Goal: Task Accomplishment & Management: Manage account settings

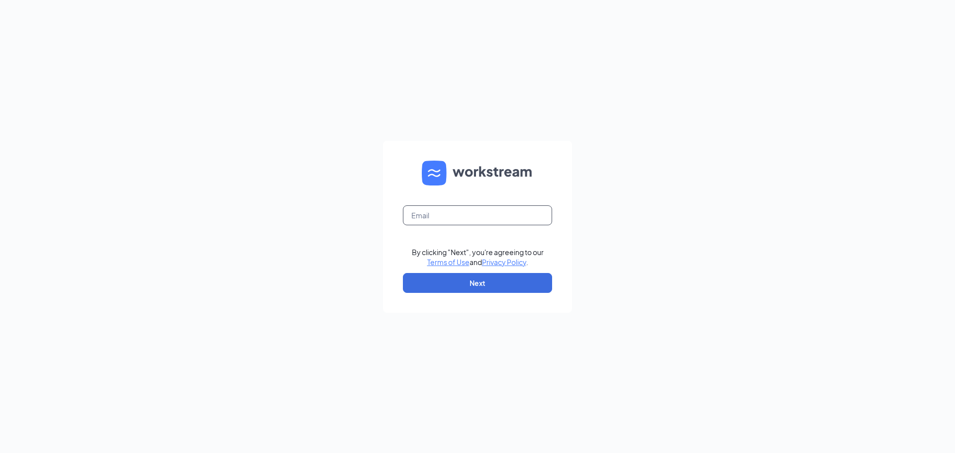
click at [515, 211] on input "text" at bounding box center [477, 215] width 149 height 20
type input "[PERSON_NAME][EMAIL_ADDRESS][PERSON_NAME][DOMAIN_NAME]"
click at [523, 289] on button "Next" at bounding box center [477, 283] width 149 height 20
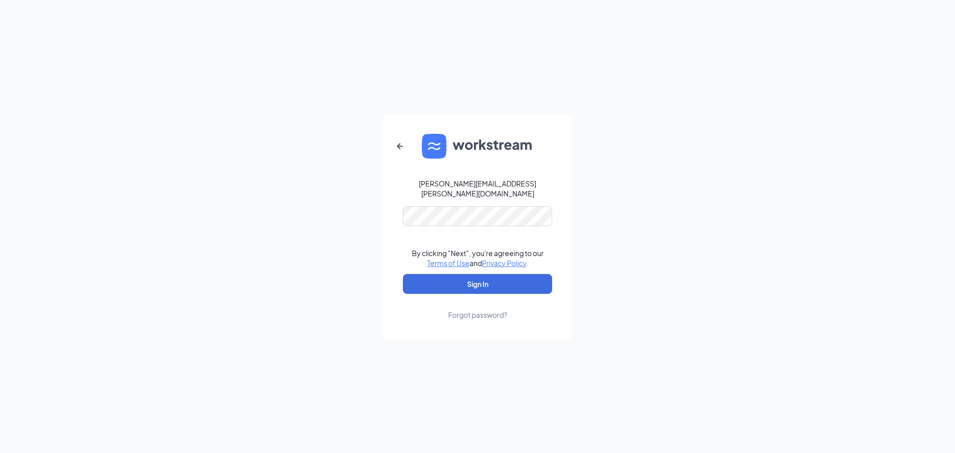
click at [497, 294] on link "Forgot password?" at bounding box center [477, 307] width 59 height 26
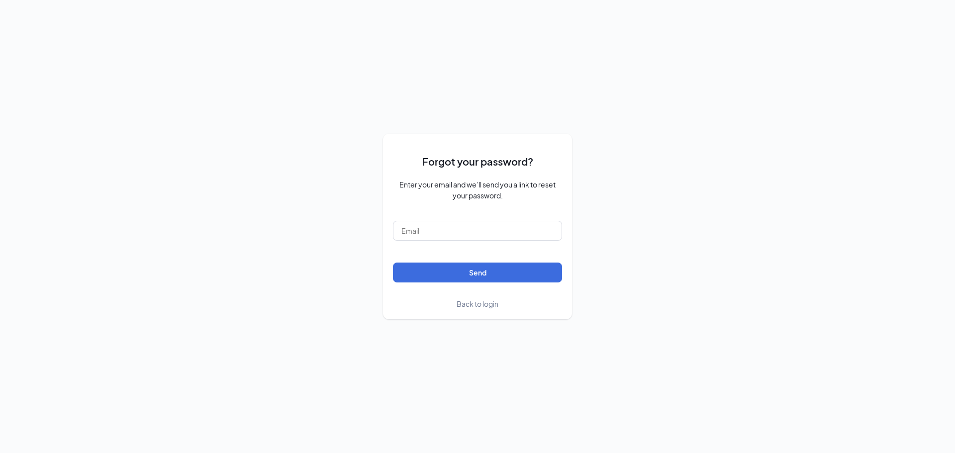
click at [470, 309] on link "Back to login" at bounding box center [477, 303] width 42 height 11
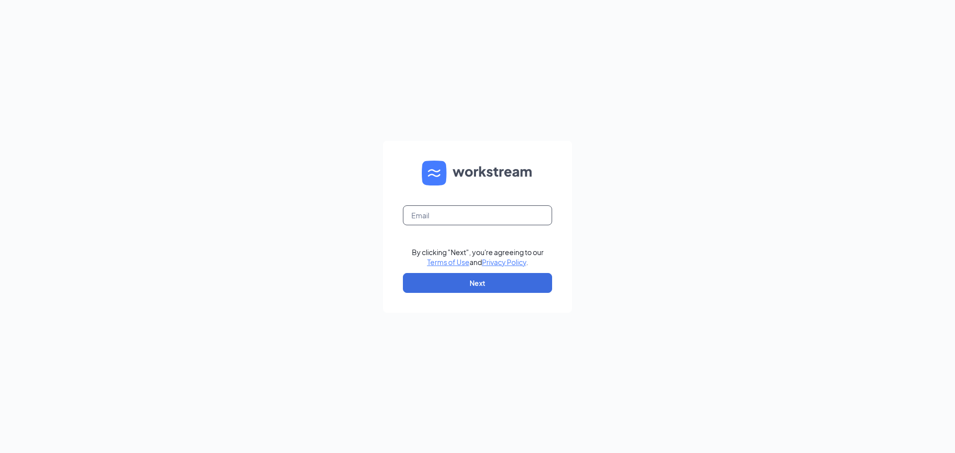
click at [458, 213] on input "text" at bounding box center [477, 215] width 149 height 20
type input "[PERSON_NAME][EMAIL_ADDRESS][PERSON_NAME][DOMAIN_NAME]"
click at [485, 281] on button "Next" at bounding box center [477, 283] width 149 height 20
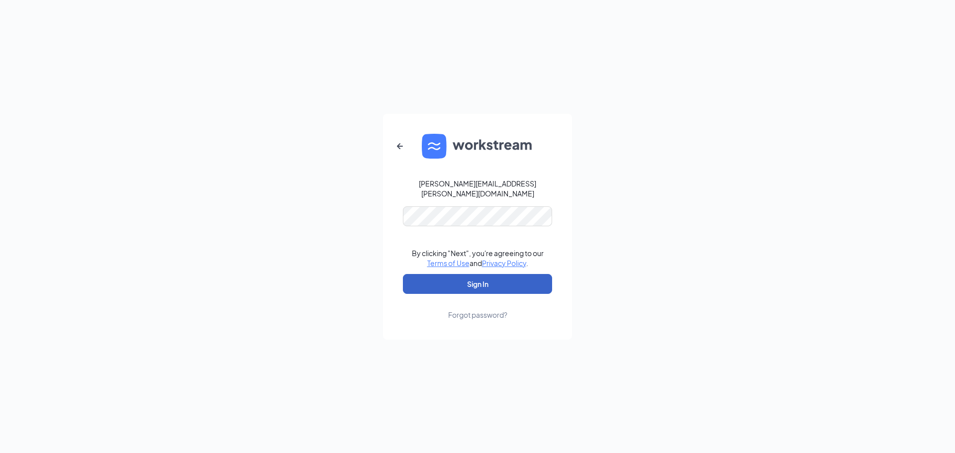
click at [473, 280] on button "Sign In" at bounding box center [477, 284] width 149 height 20
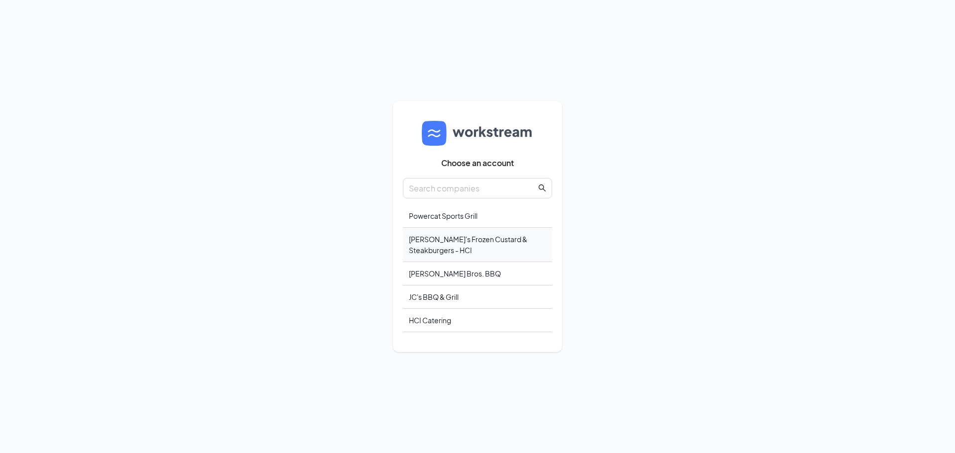
click at [488, 251] on div "[PERSON_NAME]'s Frozen Custard & Steakburgers - HCI" at bounding box center [477, 245] width 149 height 34
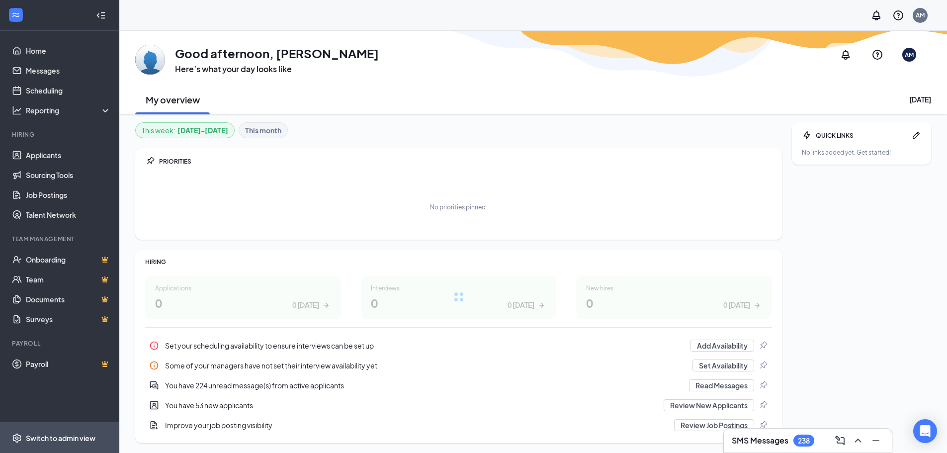
click at [69, 442] on div "Switch to admin view" at bounding box center [61, 438] width 70 height 10
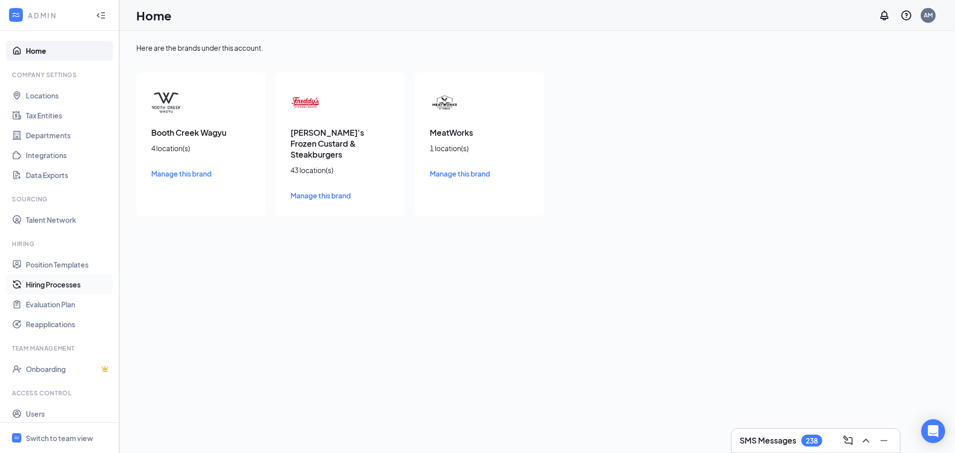
click at [64, 288] on link "Hiring Processes" at bounding box center [68, 284] width 85 height 20
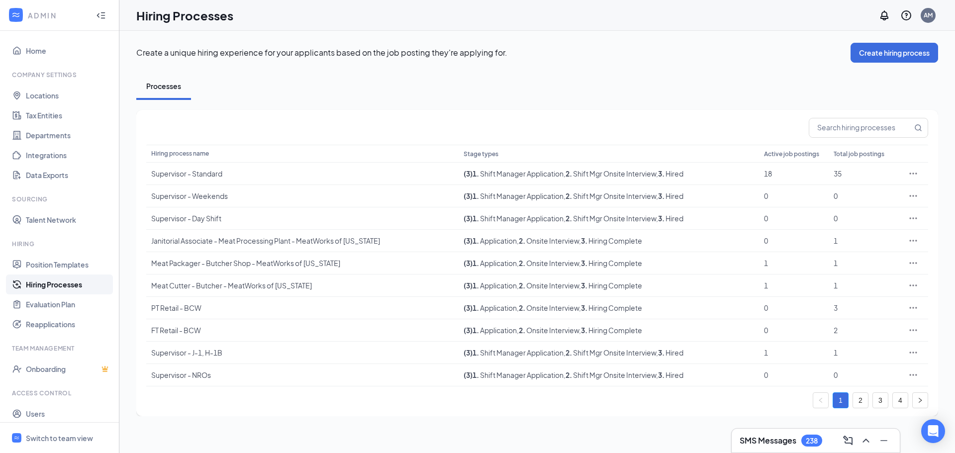
click at [837, 114] on div "Hiring process name Stage types Active job postings Total job postings Supervis…" at bounding box center [537, 263] width 802 height 306
click at [840, 129] on input "text" at bounding box center [860, 127] width 103 height 19
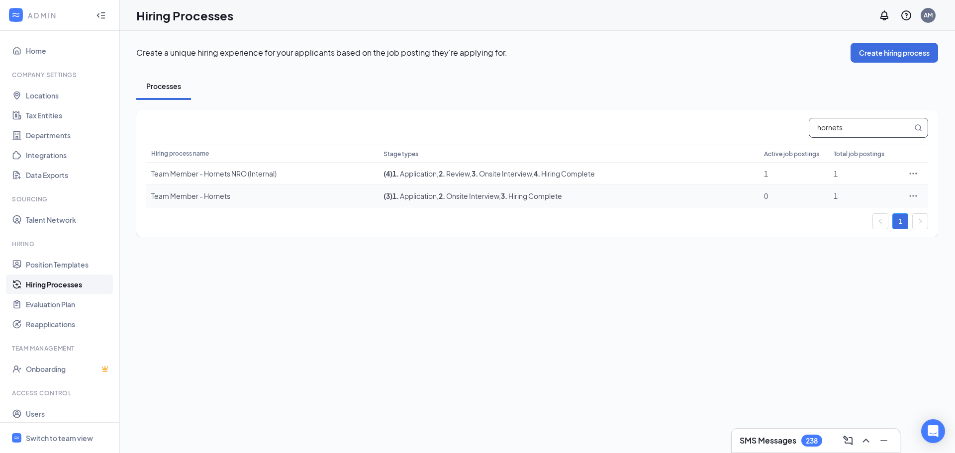
type input "hornets"
click at [916, 197] on icon "Ellipses" at bounding box center [913, 196] width 10 height 10
click at [887, 213] on span "Edit" at bounding box center [867, 216] width 86 height 11
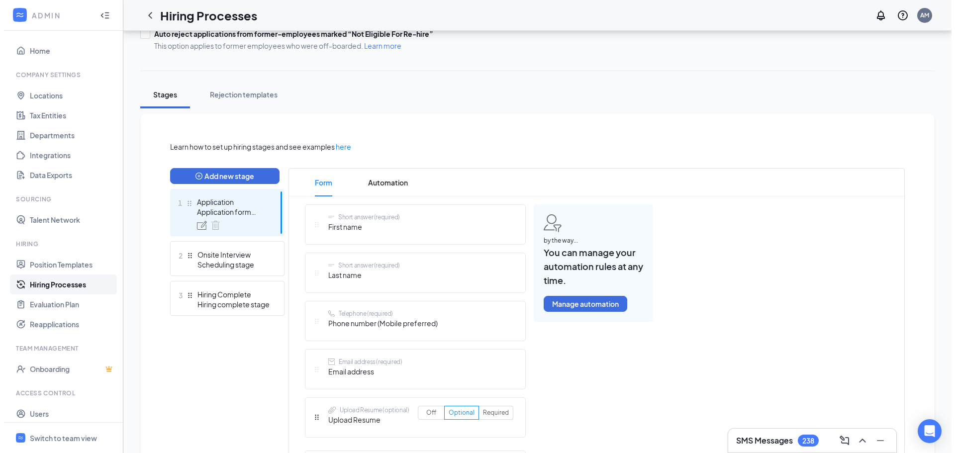
scroll to position [149, 0]
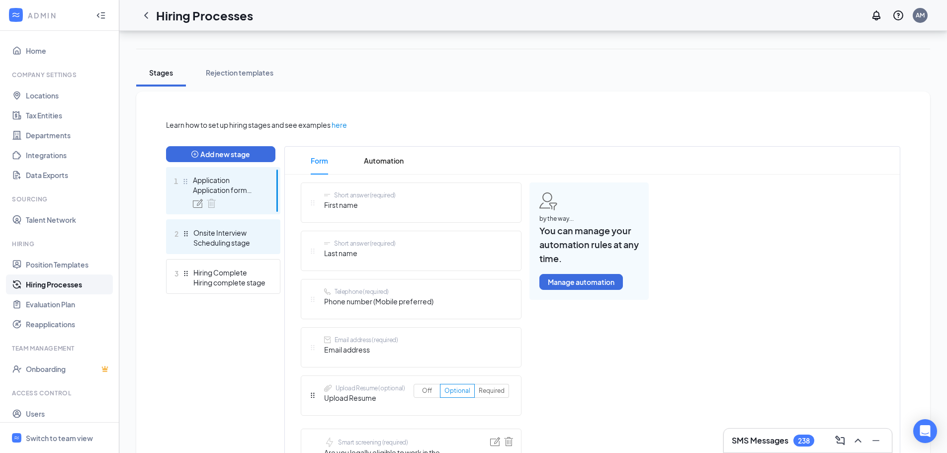
click at [233, 233] on div "Onsite Interview" at bounding box center [229, 233] width 73 height 10
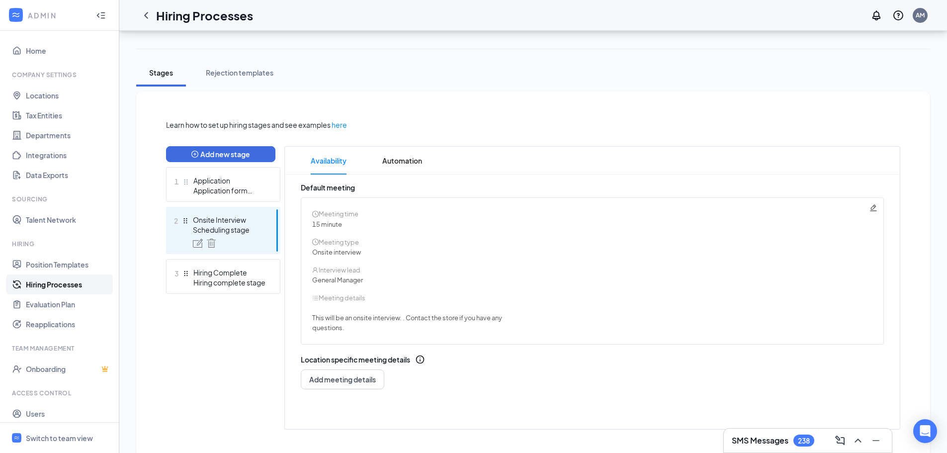
click at [873, 207] on icon "Pencil" at bounding box center [874, 208] width 8 height 8
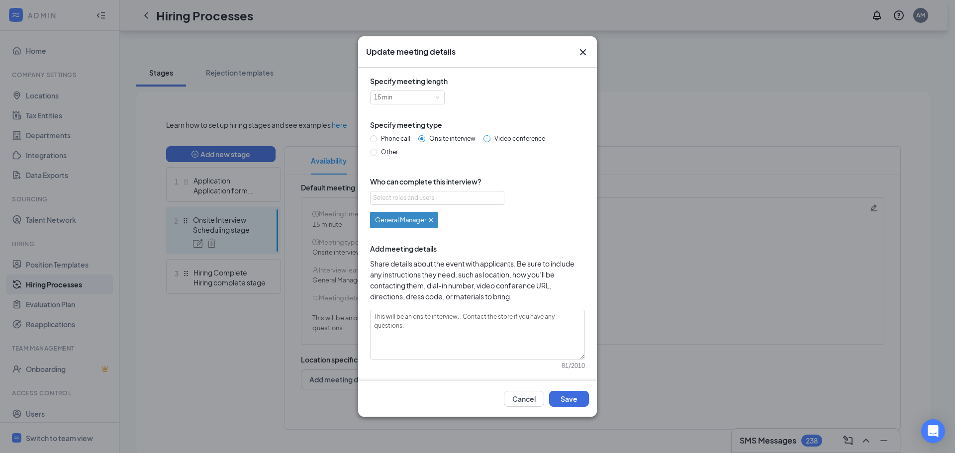
click at [519, 138] on span "Video conference" at bounding box center [519, 138] width 59 height 7
click at [490, 138] on input "Video conference" at bounding box center [486, 138] width 7 height 7
radio input "true"
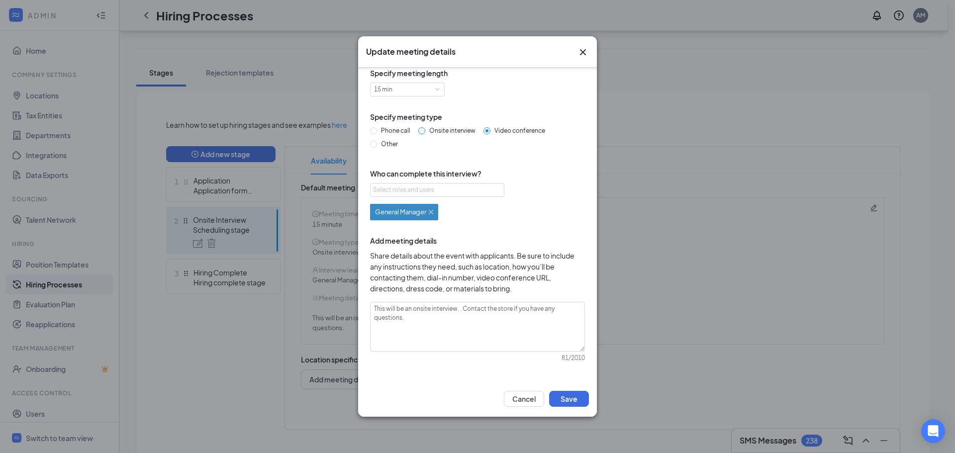
click at [465, 133] on span "Onsite interview" at bounding box center [452, 130] width 54 height 7
click at [425, 133] on input "Onsite interview" at bounding box center [421, 130] width 7 height 7
radio input "true"
click at [530, 132] on span "Video conference" at bounding box center [519, 130] width 59 height 7
click at [490, 132] on input "Video conference" at bounding box center [486, 130] width 7 height 7
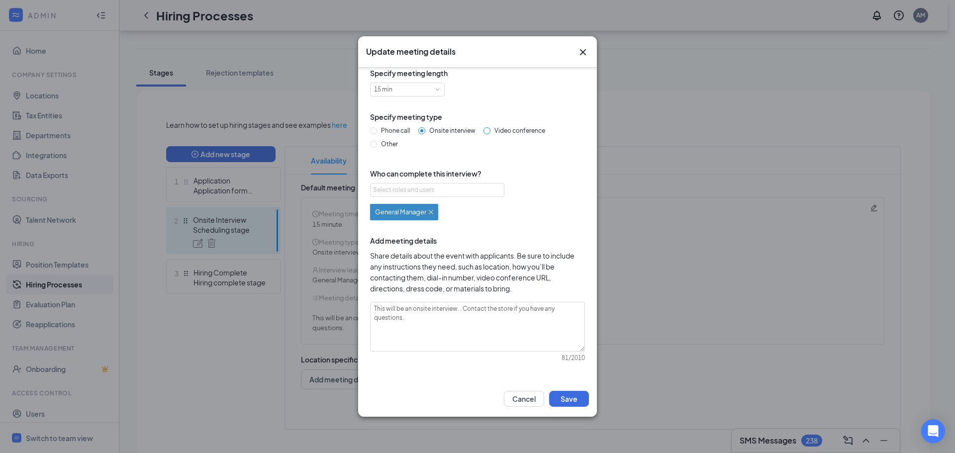
radio input "true"
radio input "false"
click at [573, 394] on button "Save" at bounding box center [569, 399] width 40 height 16
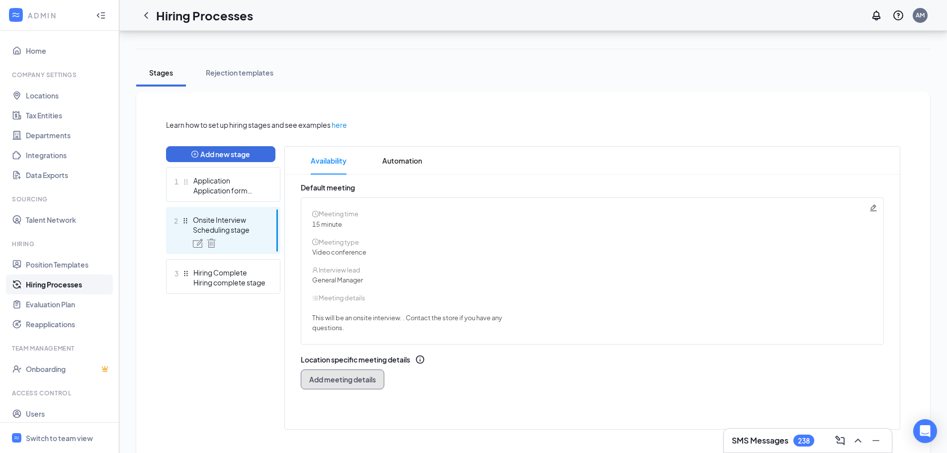
click at [364, 380] on span "Add meeting details" at bounding box center [342, 379] width 67 height 10
radio input "true"
radio input "false"
type textarea "This will be a 30 minute phone interview. We'll give you a call at your schedul…"
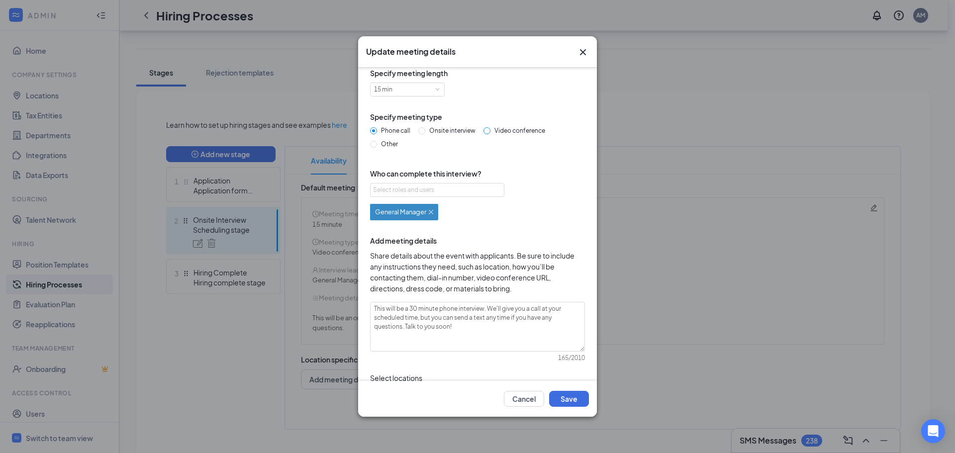
click at [503, 127] on span "Video conference" at bounding box center [519, 130] width 59 height 7
click at [490, 127] on input "Video conference" at bounding box center [486, 130] width 7 height 7
radio input "true"
radio input "false"
type textarea "This will be a 15 minute video conference interview. A conference link will be …"
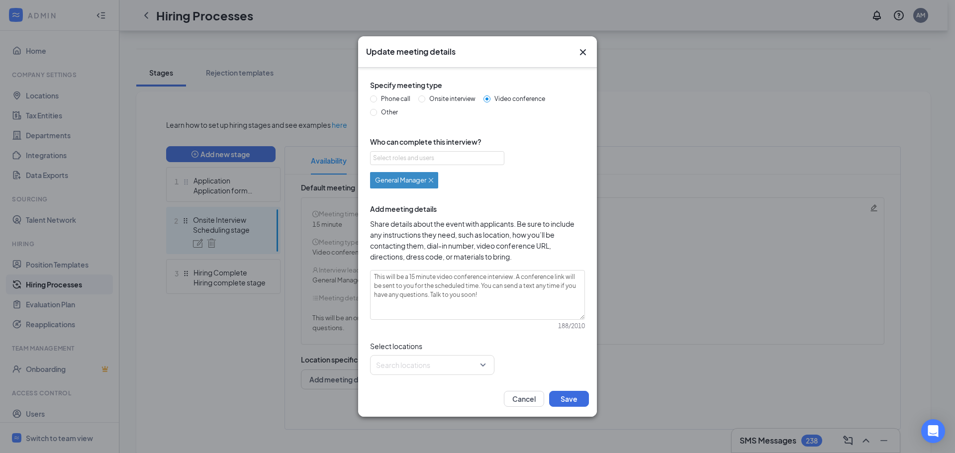
scroll to position [42, 0]
click at [478, 369] on div at bounding box center [428, 363] width 105 height 16
type input "horne"
click at [421, 417] on span "Hornets" at bounding box center [438, 408] width 104 height 19
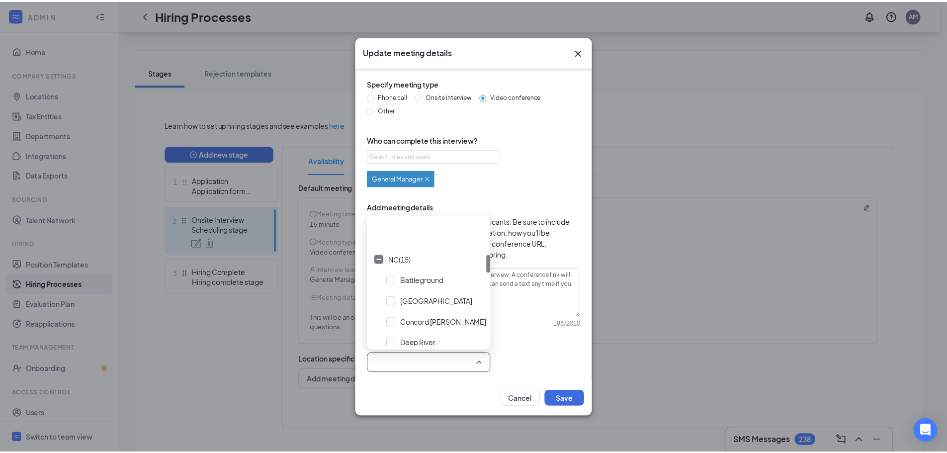
scroll to position [249, 0]
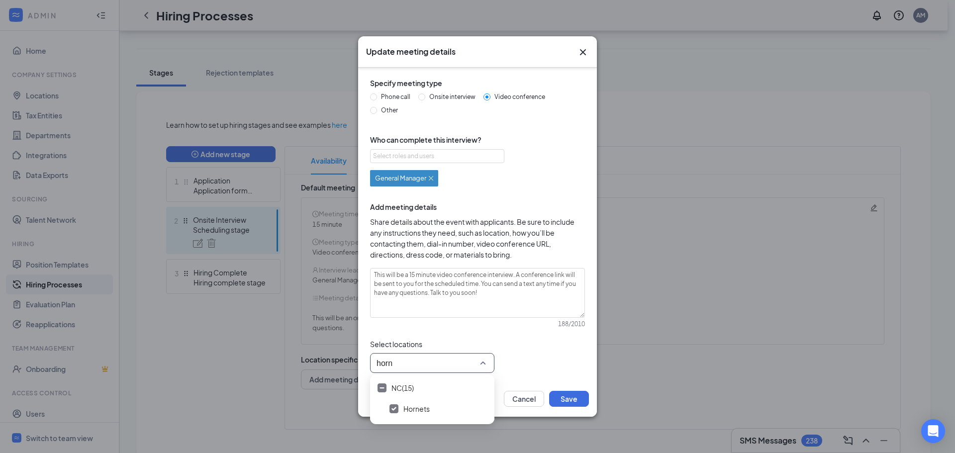
type input "horne"
click at [534, 356] on div "Locations (1)" at bounding box center [477, 363] width 215 height 20
click at [565, 399] on button "Save" at bounding box center [569, 399] width 40 height 16
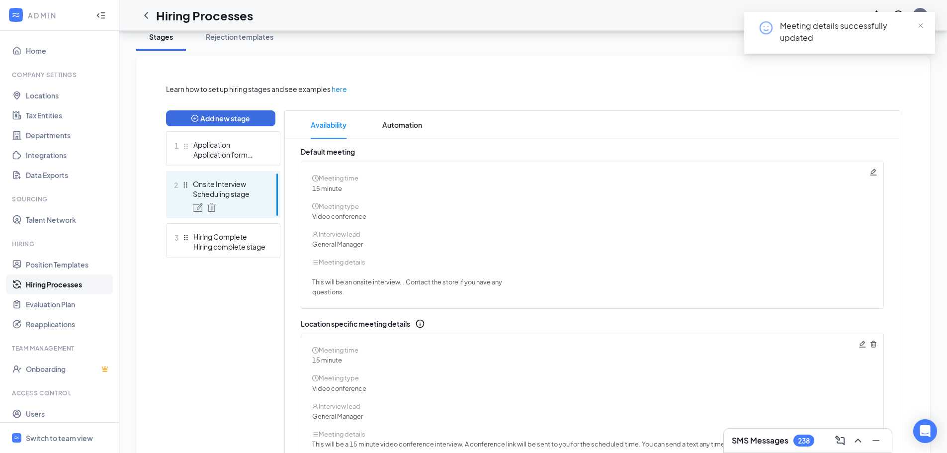
scroll to position [99, 0]
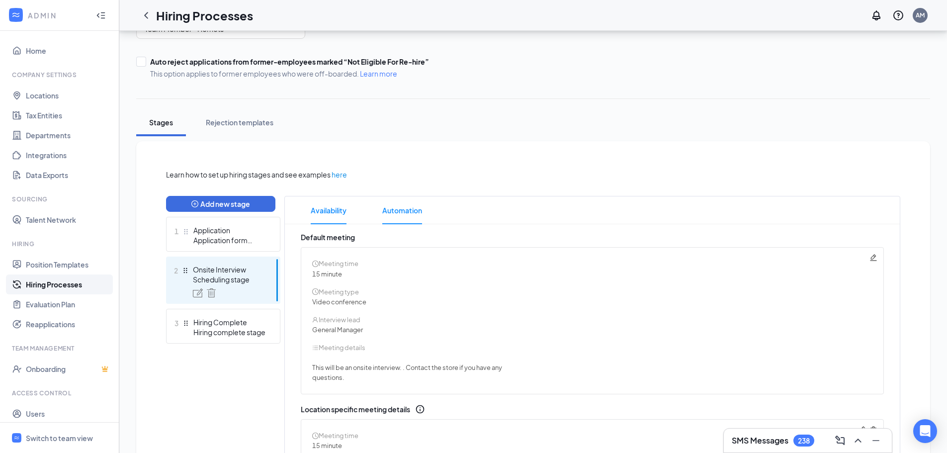
click at [416, 210] on span "Automation" at bounding box center [402, 210] width 40 height 28
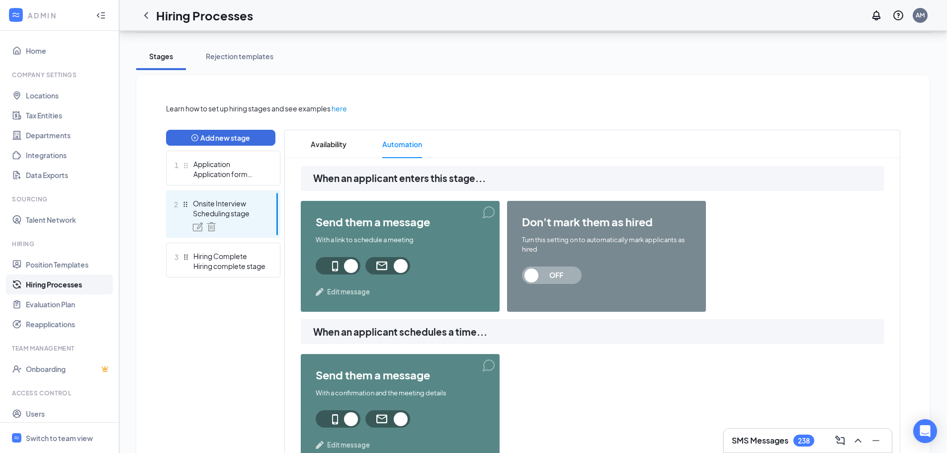
scroll to position [165, 0]
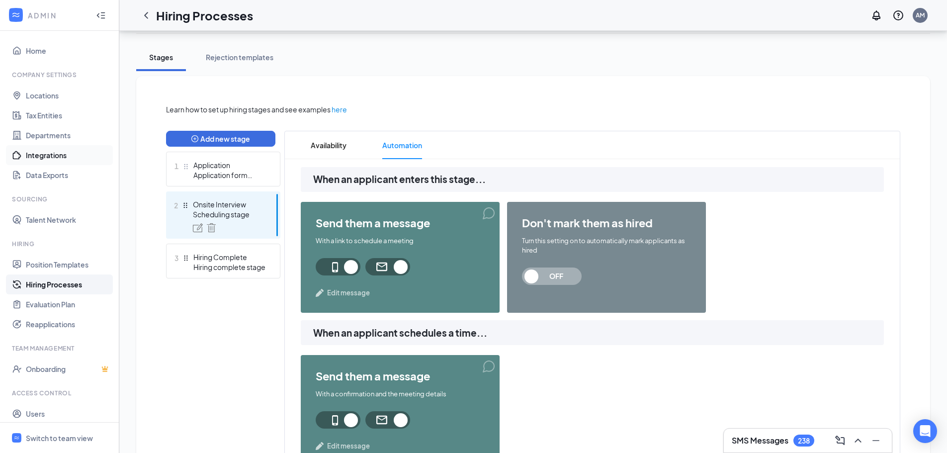
click at [69, 161] on link "Integrations" at bounding box center [68, 155] width 85 height 20
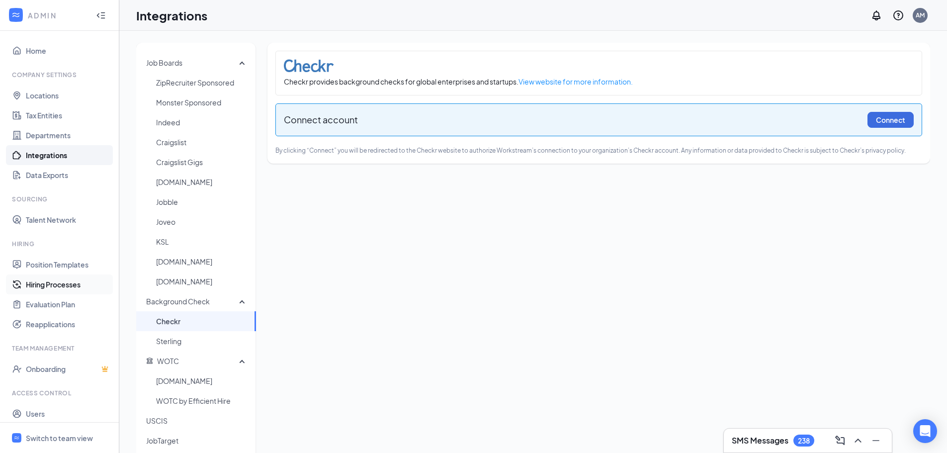
click at [75, 291] on link "Hiring Processes" at bounding box center [68, 284] width 85 height 20
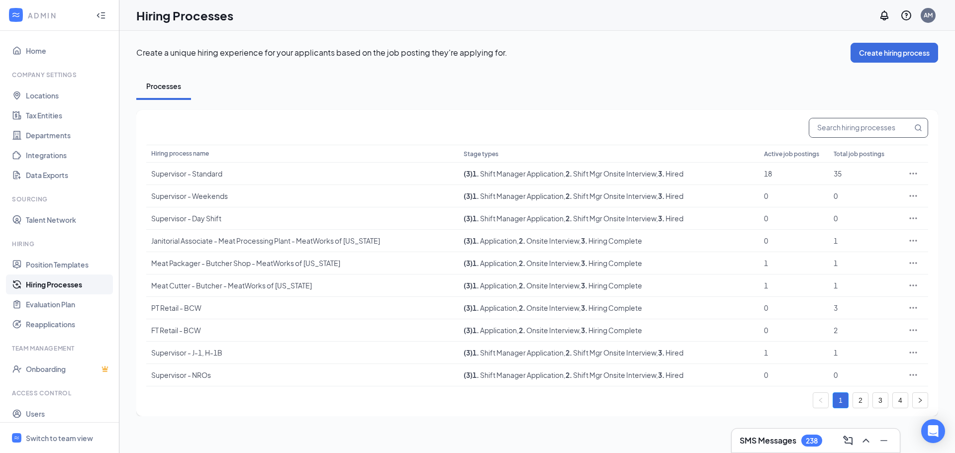
click at [858, 125] on input "text" at bounding box center [860, 127] width 103 height 19
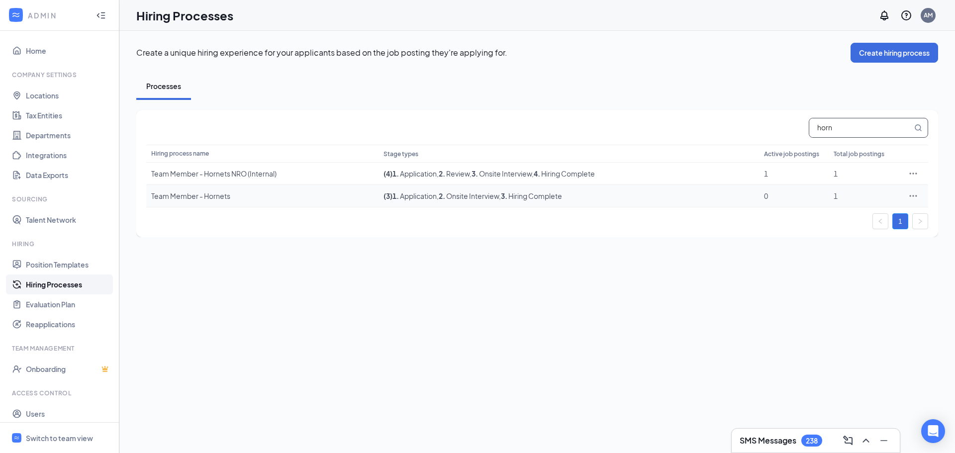
type input "horn"
click at [484, 201] on td "( 3 ) 1 . Application , 2 . Onsite Interview , 3 . Hiring Complete" at bounding box center [568, 196] width 380 height 22
click at [919, 196] on div at bounding box center [913, 196] width 20 height 10
click at [915, 196] on icon "Ellipses" at bounding box center [913, 196] width 10 height 10
click at [884, 216] on span "Edit" at bounding box center [867, 216] width 86 height 11
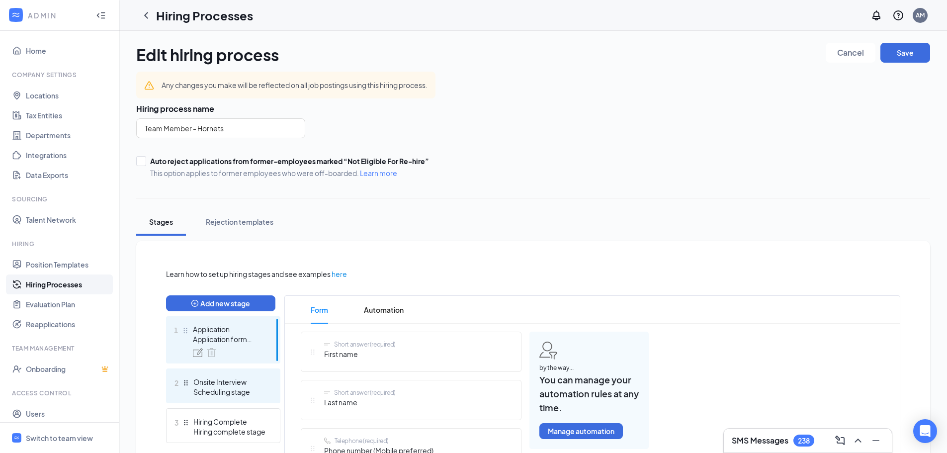
click at [249, 389] on div "Scheduling stage" at bounding box center [229, 392] width 73 height 10
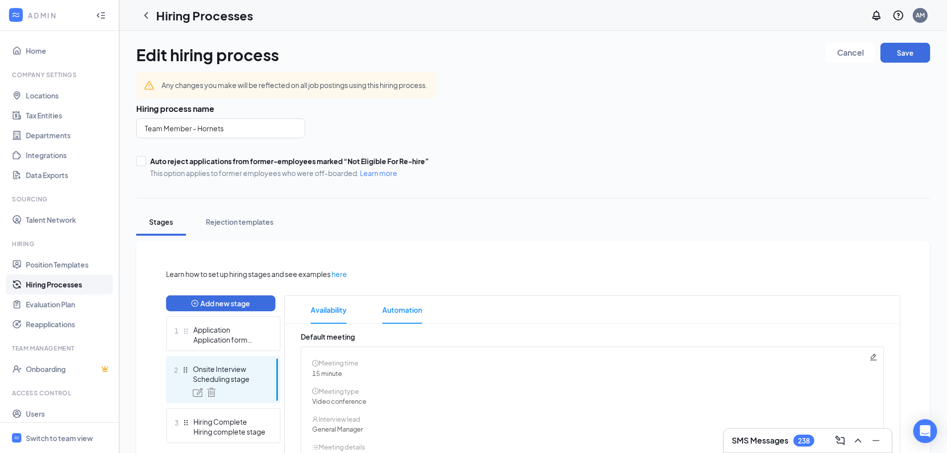
click at [391, 320] on span "Automation" at bounding box center [402, 310] width 40 height 28
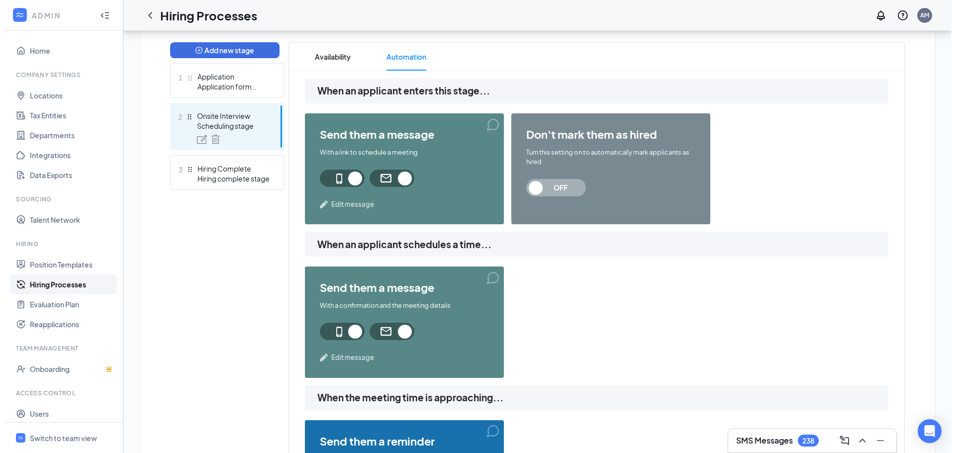
scroll to position [298, 0]
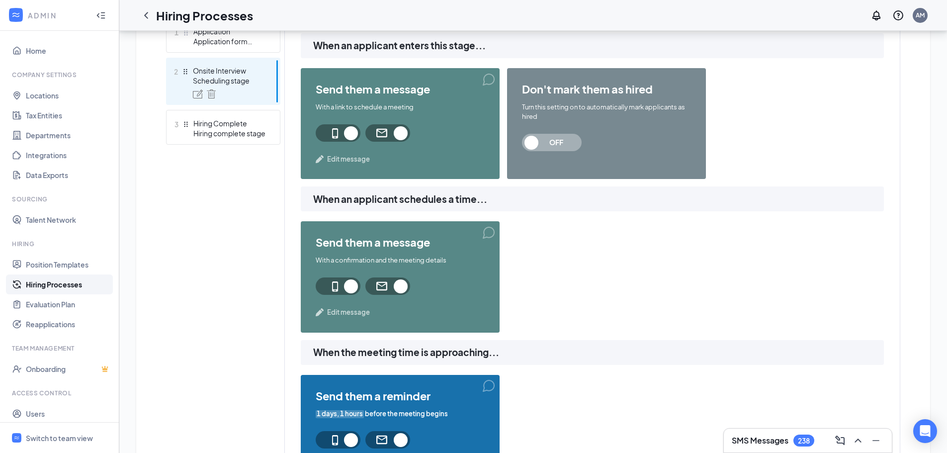
drag, startPoint x: 343, startPoint y: 318, endPoint x: 342, endPoint y: 312, distance: 6.0
click at [343, 317] on div "send them a message With a confirmation and the meeting details Edit message" at bounding box center [400, 276] width 199 height 111
click at [342, 312] on span "Edit message" at bounding box center [348, 312] width 43 height 10
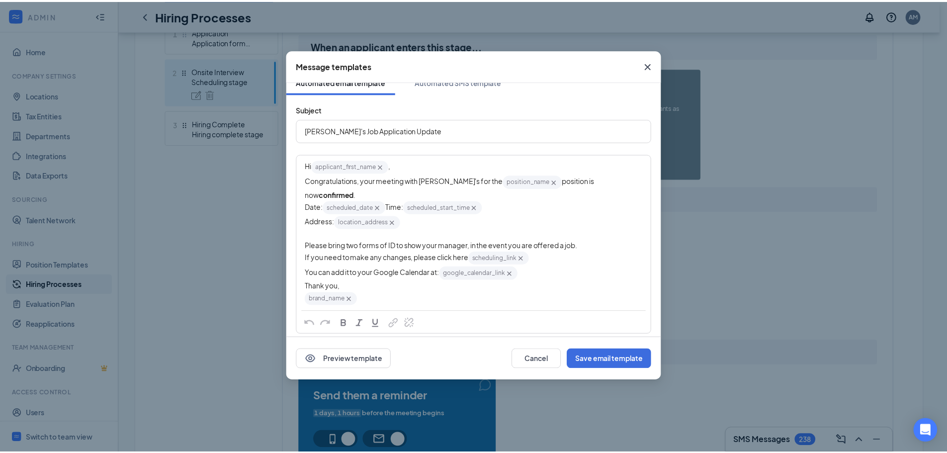
scroll to position [0, 0]
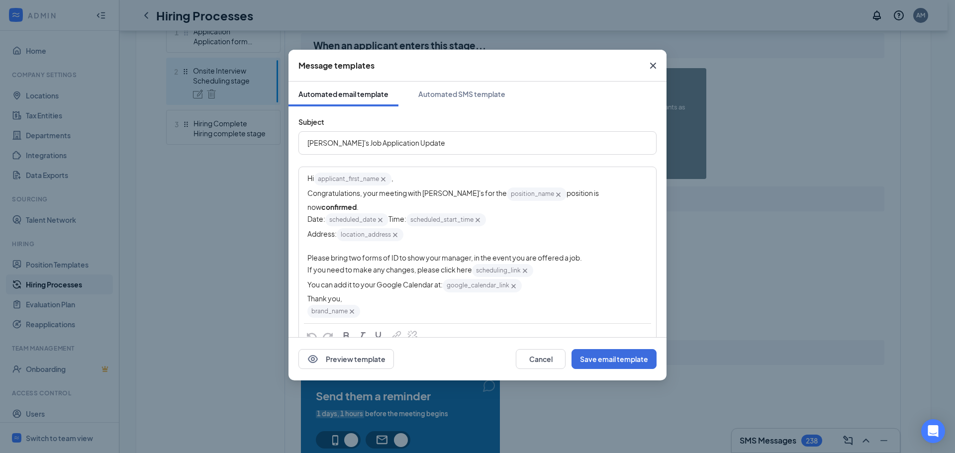
click at [652, 68] on icon "Cross" at bounding box center [653, 66] width 12 height 12
